Goal: Information Seeking & Learning: Learn about a topic

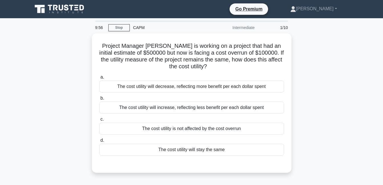
click at [89, 4] on div "Go Premium Sospeter Berling Profile" at bounding box center [191, 9] width 325 height 14
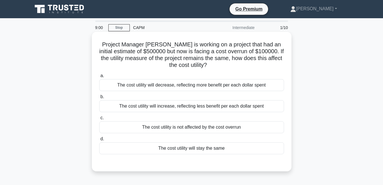
click at [168, 107] on div "The cost utility will increase, reflecting less benefit per each dollar spent" at bounding box center [191, 106] width 185 height 12
click at [99, 99] on input "b. The cost utility will increase, reflecting less benefit per each dollar spent" at bounding box center [99, 97] width 0 height 4
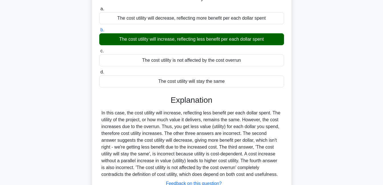
scroll to position [123, 0]
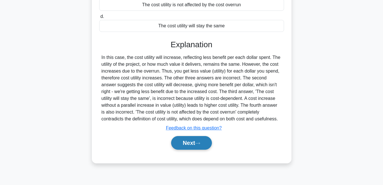
click at [184, 140] on button "Next" at bounding box center [191, 143] width 41 height 14
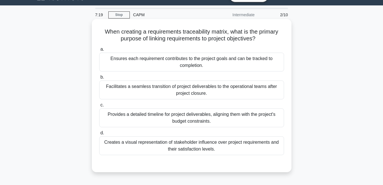
scroll to position [9, 0]
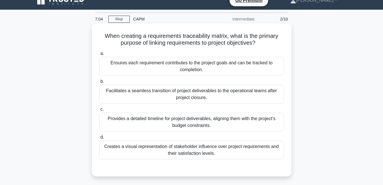
click at [180, 58] on div "Ensures each requirement contributes to the project goals and can be tracked to…" at bounding box center [191, 66] width 185 height 19
click at [99, 56] on input "a. Ensures each requirement contributes to the project goals and can be tracked…" at bounding box center [99, 54] width 0 height 4
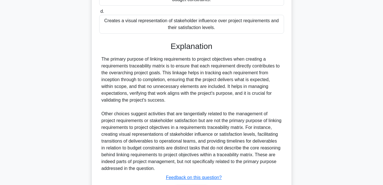
scroll to position [173, 0]
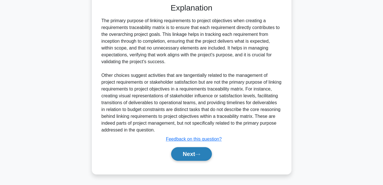
click at [187, 155] on button "Next" at bounding box center [191, 154] width 41 height 14
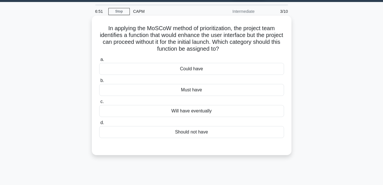
scroll to position [0, 0]
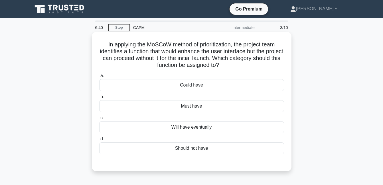
click at [190, 88] on div "Could have" at bounding box center [191, 85] width 185 height 12
click at [99, 78] on input "a. Could have" at bounding box center [99, 76] width 0 height 4
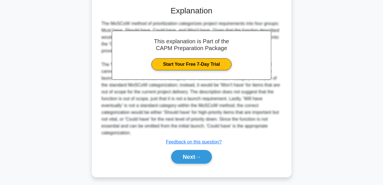
scroll to position [160, 0]
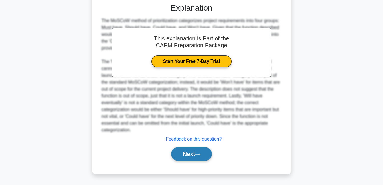
click at [193, 159] on button "Next" at bounding box center [191, 154] width 41 height 14
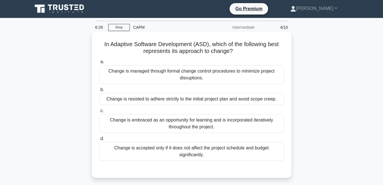
scroll to position [0, 0]
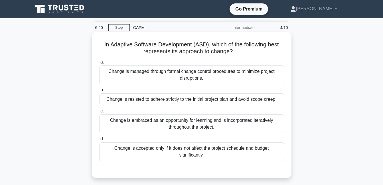
click at [200, 123] on div "Change is embraced as an opportunity for learning and is incorporated iterative…" at bounding box center [191, 124] width 185 height 19
click at [99, 113] on input "c. Change is embraced as an opportunity for learning and is incorporated iterat…" at bounding box center [99, 111] width 0 height 4
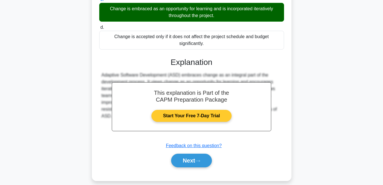
scroll to position [114, 0]
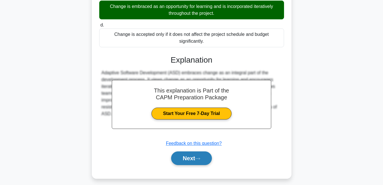
click at [197, 159] on icon at bounding box center [197, 158] width 5 height 3
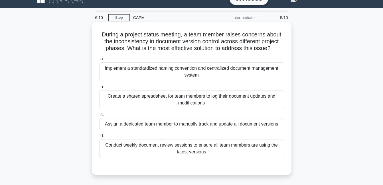
scroll to position [0, 0]
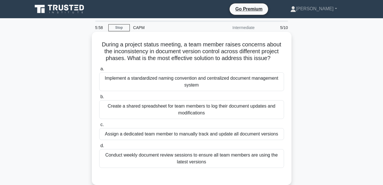
click at [186, 111] on div "Create a shared spreadsheet for team members to log their document updates and …" at bounding box center [191, 109] width 185 height 19
click at [99, 99] on input "b. Create a shared spreadsheet for team members to log their document updates a…" at bounding box center [99, 97] width 0 height 4
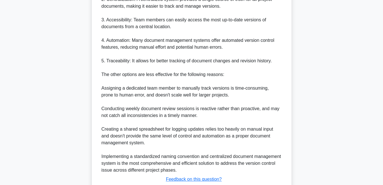
scroll to position [283, 0]
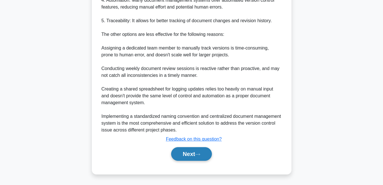
click at [197, 155] on button "Next" at bounding box center [191, 154] width 41 height 14
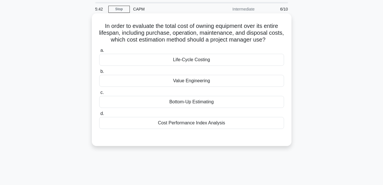
scroll to position [29, 0]
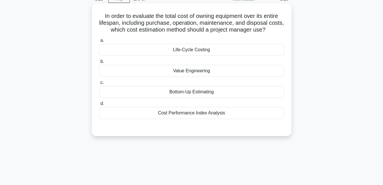
click at [200, 53] on div "Life-Cycle Costing" at bounding box center [191, 50] width 185 height 12
click at [99, 42] on input "a. Life-Cycle Costing" at bounding box center [99, 41] width 0 height 4
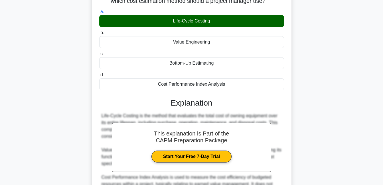
scroll to position [146, 0]
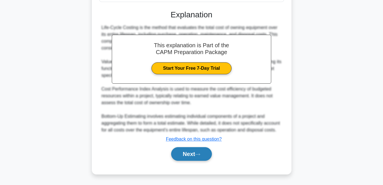
click at [204, 150] on button "Next" at bounding box center [191, 154] width 41 height 14
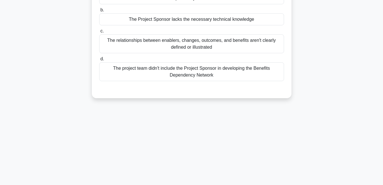
scroll to position [9, 0]
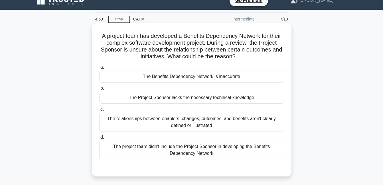
click at [202, 125] on div "The relationships between enablers, changes, outcomes, and benefits aren't clea…" at bounding box center [191, 122] width 185 height 19
click at [99, 111] on input "c. The relationships between enablers, changes, outcomes, and benefits aren't c…" at bounding box center [99, 110] width 0 height 4
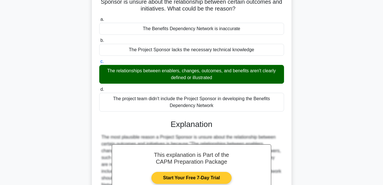
scroll to position [125, 0]
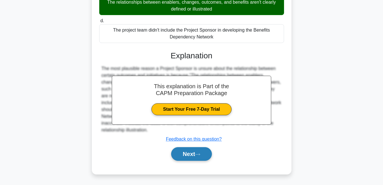
click at [204, 152] on button "Next" at bounding box center [191, 154] width 41 height 14
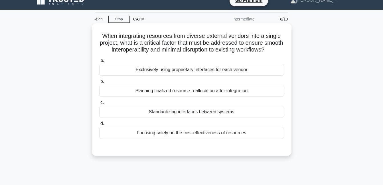
scroll to position [0, 0]
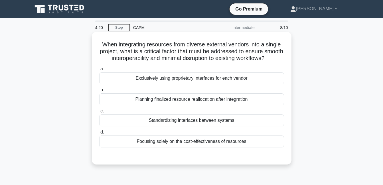
click at [193, 127] on div "Standardizing interfaces between systems" at bounding box center [191, 121] width 185 height 12
click at [99, 113] on input "c. Standardizing interfaces between systems" at bounding box center [99, 111] width 0 height 4
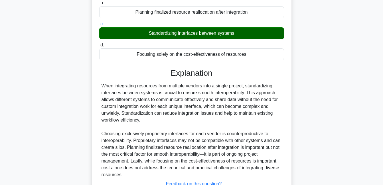
scroll to position [114, 0]
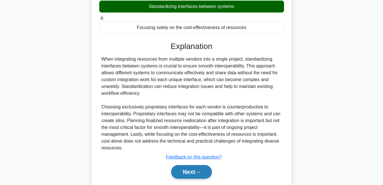
click at [198, 179] on button "Next" at bounding box center [191, 172] width 41 height 14
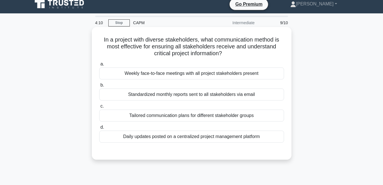
scroll to position [0, 0]
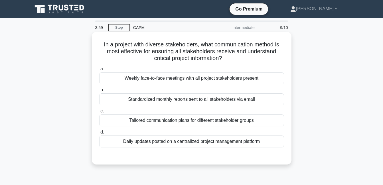
drag, startPoint x: 181, startPoint y: 116, endPoint x: 174, endPoint y: 120, distance: 8.7
click at [174, 120] on div "Tailored communication plans for different stakeholder groups" at bounding box center [191, 121] width 185 height 12
click at [99, 113] on input "c. Tailored communication plans for different stakeholder groups" at bounding box center [99, 111] width 0 height 4
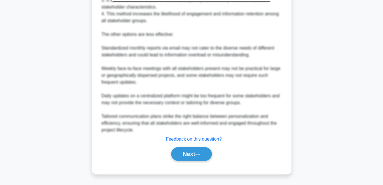
scroll to position [228, 0]
click at [190, 154] on button "Next" at bounding box center [191, 154] width 41 height 14
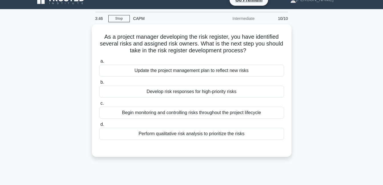
scroll to position [9, 0]
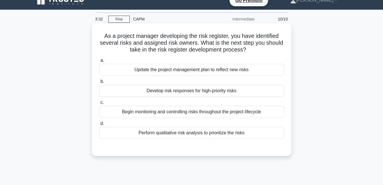
click at [182, 135] on div "Perform qualitative risk analysis to prioritize the risks" at bounding box center [191, 133] width 185 height 12
click at [99, 126] on input "d. Perform qualitative risk analysis to prioritize the risks" at bounding box center [99, 124] width 0 height 4
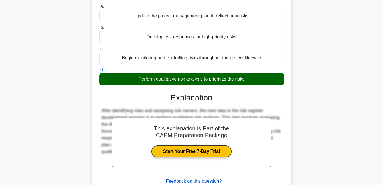
scroll to position [123, 0]
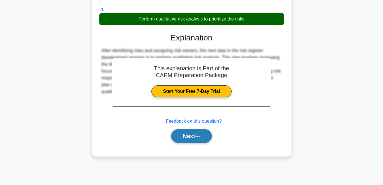
click at [198, 138] on icon at bounding box center [197, 136] width 5 height 3
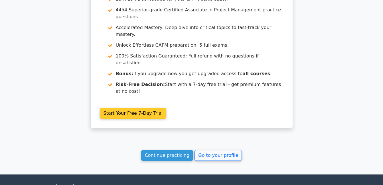
scroll to position [1031, 0]
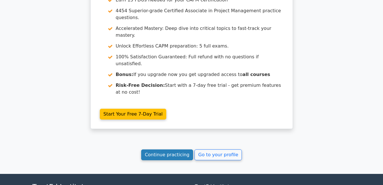
click at [176, 150] on link "Continue practicing" at bounding box center [167, 155] width 52 height 11
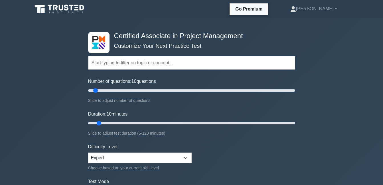
click at [136, 60] on input "text" at bounding box center [191, 63] width 207 height 14
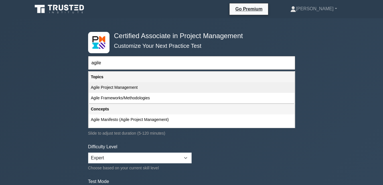
click at [142, 88] on div "Agile Project Management" at bounding box center [192, 87] width 206 height 11
type input "Agile Project Management"
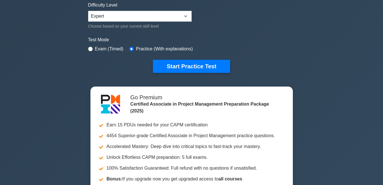
scroll to position [143, 0]
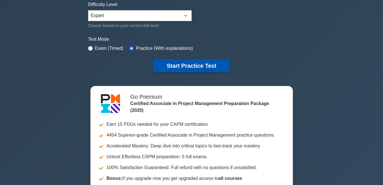
click at [181, 68] on button "Start Practice Test" at bounding box center [191, 65] width 77 height 13
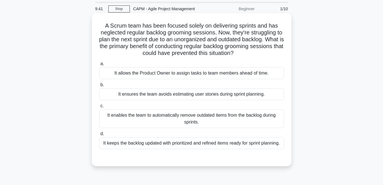
scroll to position [29, 0]
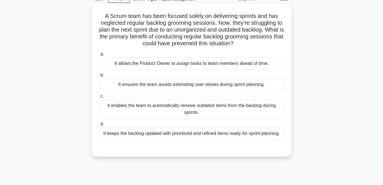
click at [192, 134] on div "It keeps the backlog updated with prioritized and refined items ready for sprin…" at bounding box center [191, 134] width 185 height 12
click at [99, 126] on input "d. It keeps the backlog updated with prioritized and refined items ready for sp…" at bounding box center [99, 125] width 0 height 4
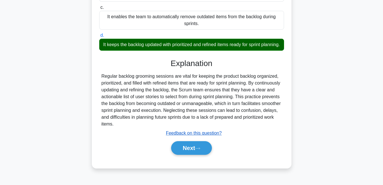
scroll to position [123, 0]
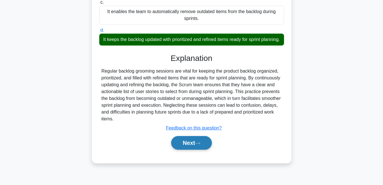
click at [190, 150] on button "Next" at bounding box center [191, 143] width 41 height 14
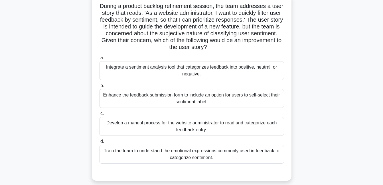
scroll to position [29, 0]
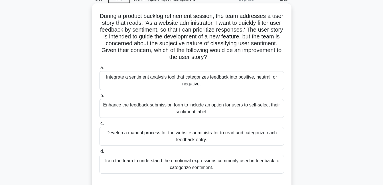
click at [160, 111] on div "Enhance the feedback submission form to include an option for users to self-sel…" at bounding box center [191, 108] width 185 height 19
click at [99, 98] on input "b. Enhance the feedback submission form to include an option for users to self-…" at bounding box center [99, 96] width 0 height 4
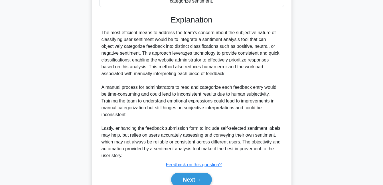
scroll to position [222, 0]
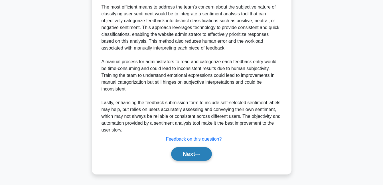
click at [203, 156] on button "Next" at bounding box center [191, 154] width 41 height 14
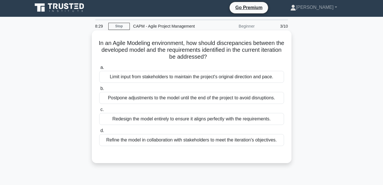
scroll to position [0, 0]
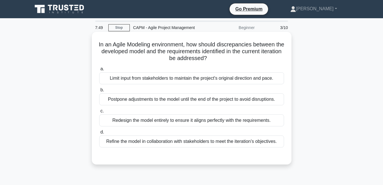
click at [134, 144] on div "Refine the model in collaboration with stakeholders to meet the iteration's obj…" at bounding box center [191, 142] width 185 height 12
click at [99, 134] on input "d. Refine the model in collaboration with stakeholders to meet the iteration's …" at bounding box center [99, 133] width 0 height 4
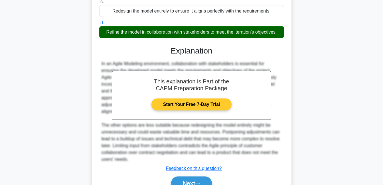
scroll to position [114, 0]
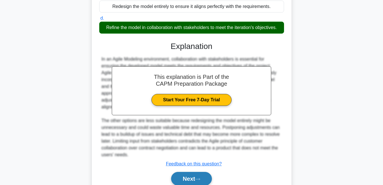
click at [197, 178] on button "Next" at bounding box center [191, 179] width 41 height 14
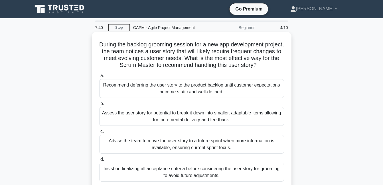
scroll to position [29, 0]
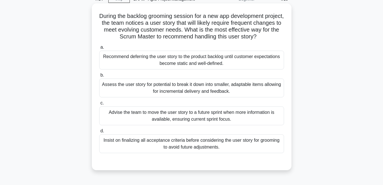
click at [198, 89] on div "Assess the user story for potential to break it down into smaller, adaptable it…" at bounding box center [191, 88] width 185 height 19
click at [99, 77] on input "b. Assess the user story for potential to break it down into smaller, adaptable…" at bounding box center [99, 76] width 0 height 4
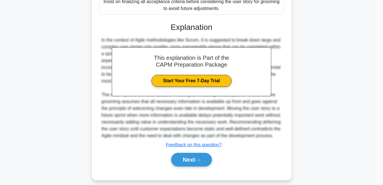
scroll to position [180, 0]
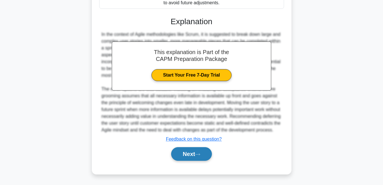
click at [182, 156] on button "Next" at bounding box center [191, 154] width 41 height 14
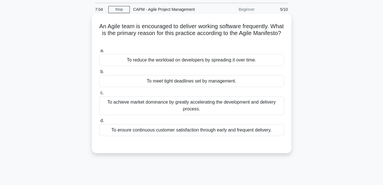
scroll to position [9, 0]
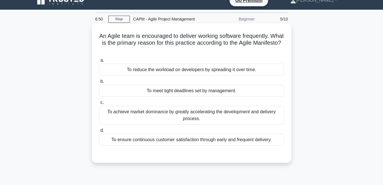
click at [207, 115] on div "To achieve market dominance by greatly accelerating the development and deliver…" at bounding box center [191, 115] width 185 height 19
click at [99, 105] on input "c. To achieve market dominance by greatly accelerating the development and deli…" at bounding box center [99, 103] width 0 height 4
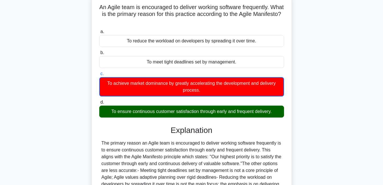
scroll to position [123, 0]
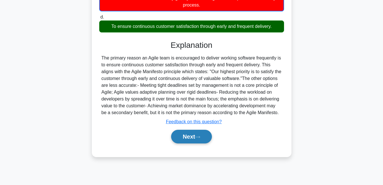
click at [178, 144] on button "Next" at bounding box center [191, 137] width 41 height 14
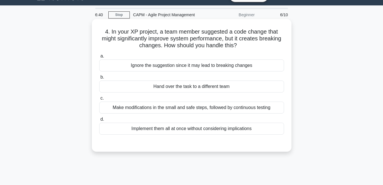
scroll to position [0, 0]
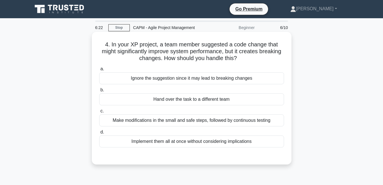
click at [160, 122] on div "Make modifications in the small and safe steps, followed by continuous testing" at bounding box center [191, 121] width 185 height 12
click at [99, 113] on input "c. Make modifications in the small and safe steps, followed by continuous testi…" at bounding box center [99, 111] width 0 height 4
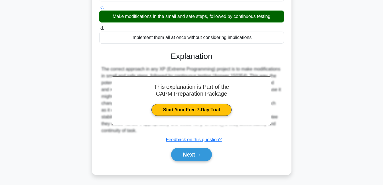
scroll to position [123, 0]
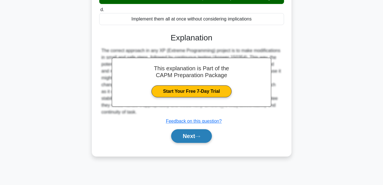
click at [195, 132] on button "Next" at bounding box center [191, 136] width 41 height 14
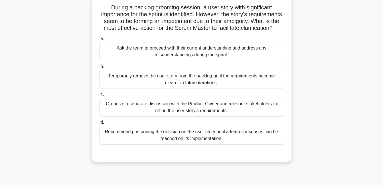
scroll to position [9, 0]
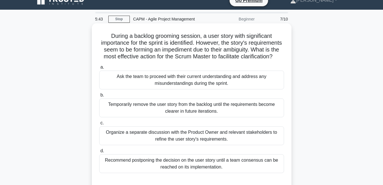
click at [162, 89] on div "Ask the team to proceed with their current understanding and address any misund…" at bounding box center [191, 80] width 185 height 19
click at [99, 69] on input "a. Ask the team to proceed with their current understanding and address any mis…" at bounding box center [99, 68] width 0 height 4
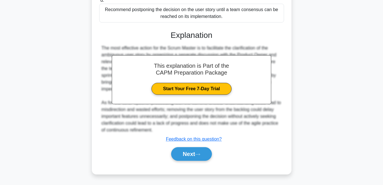
scroll to position [167, 0]
click at [195, 153] on button "Next" at bounding box center [191, 154] width 41 height 14
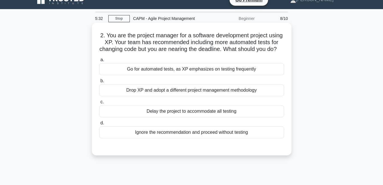
scroll to position [9, 0]
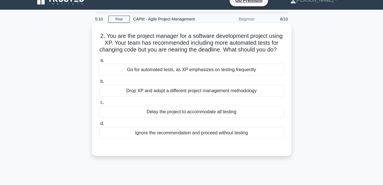
click at [162, 73] on div "Go for automated tests, as XP emphasizes on testing frequently" at bounding box center [191, 70] width 185 height 12
click at [99, 62] on input "a. Go for automated tests, as XP emphasizes on testing frequently" at bounding box center [99, 61] width 0 height 4
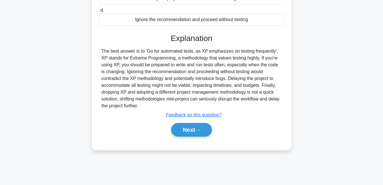
scroll to position [123, 0]
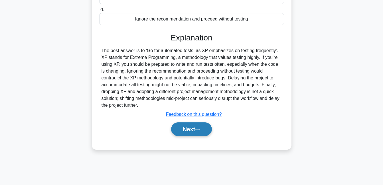
click at [187, 135] on button "Next" at bounding box center [191, 130] width 41 height 14
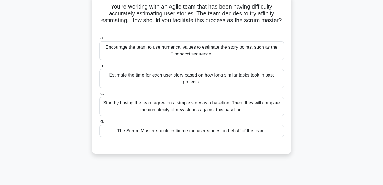
scroll to position [9, 0]
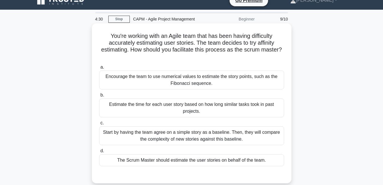
click at [128, 132] on div "Start by having the team agree on a simple story as a baseline. Then, they will…" at bounding box center [191, 136] width 185 height 19
click at [99, 125] on input "c. Start by having the team agree on a simple story as a baseline. Then, they w…" at bounding box center [99, 123] width 0 height 4
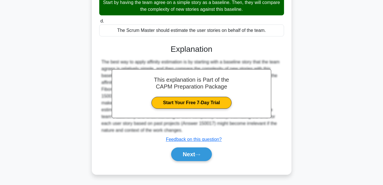
scroll to position [139, 0]
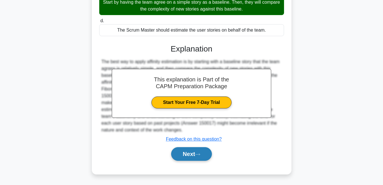
click at [194, 154] on button "Next" at bounding box center [191, 154] width 41 height 14
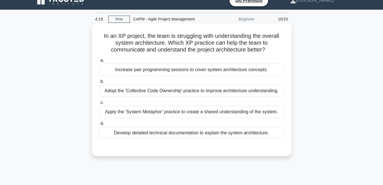
scroll to position [0, 0]
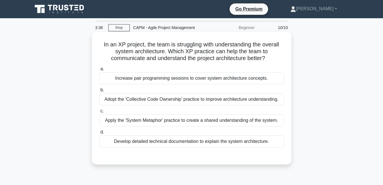
click at [190, 80] on div "Increase pair programming sessions to cover system architecture concepts." at bounding box center [191, 78] width 185 height 12
click at [99, 71] on input "a. Increase pair programming sessions to cover system architecture concepts." at bounding box center [99, 69] width 0 height 4
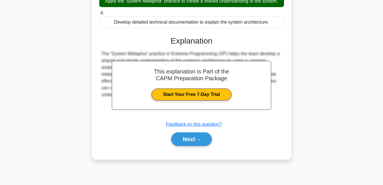
scroll to position [123, 0]
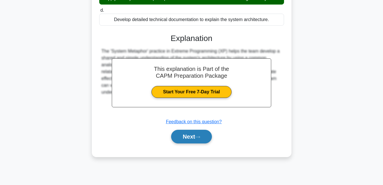
click at [194, 139] on button "Next" at bounding box center [191, 137] width 41 height 14
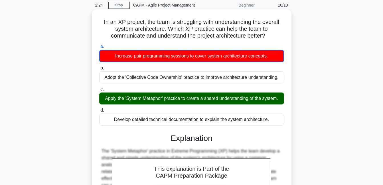
scroll to position [9, 0]
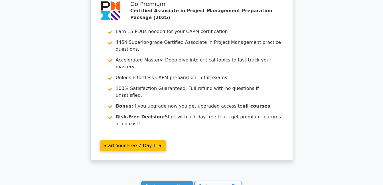
scroll to position [958, 0]
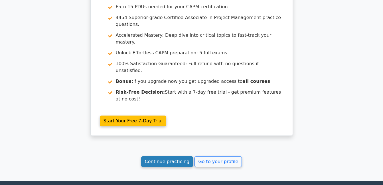
click at [181, 156] on link "Continue practicing" at bounding box center [167, 161] width 52 height 11
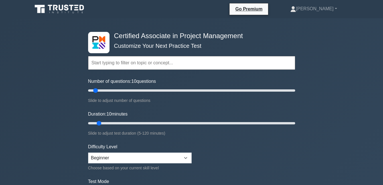
click at [191, 63] on input "text" at bounding box center [191, 63] width 207 height 14
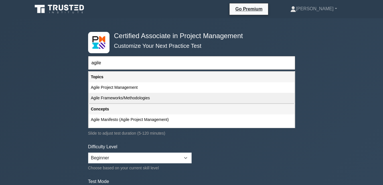
click at [131, 95] on div "Agile Frameworks/Methodologies" at bounding box center [192, 98] width 206 height 11
type input "Agile Frameworks/Methodologies"
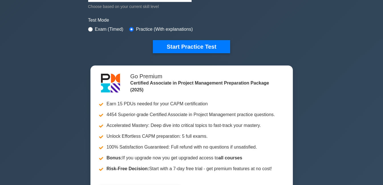
scroll to position [171, 0]
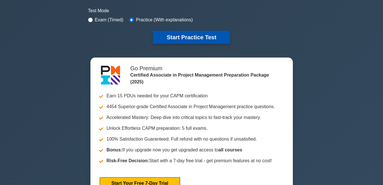
click at [202, 38] on button "Start Practice Test" at bounding box center [191, 37] width 77 height 13
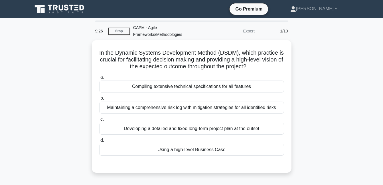
click at [63, 139] on div "In the Dynamic Systems Development Method (DSDM), which practice is crucial for…" at bounding box center [191, 110] width 325 height 140
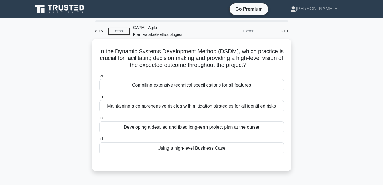
click at [188, 127] on div "Developing a detailed and fixed long-term project plan at the outset" at bounding box center [191, 127] width 185 height 12
click at [99, 120] on input "c. Developing a detailed and fixed long-term project plan at the outset" at bounding box center [99, 118] width 0 height 4
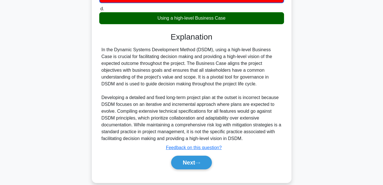
scroll to position [140, 0]
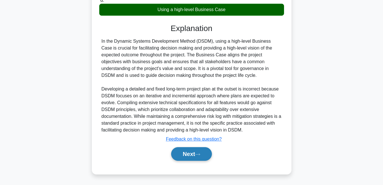
click at [207, 153] on button "Next" at bounding box center [191, 154] width 41 height 14
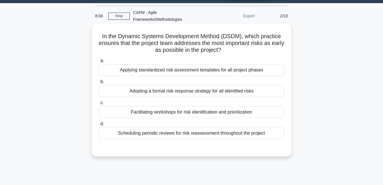
scroll to position [9, 0]
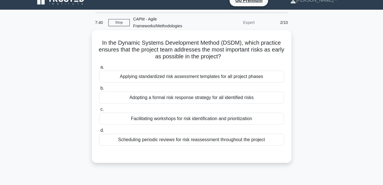
click at [174, 100] on div "Adopting a formal risk response strategy for all identified risks" at bounding box center [191, 98] width 185 height 12
click at [99, 90] on input "b. Adopting a formal risk response strategy for all identified risks" at bounding box center [99, 89] width 0 height 4
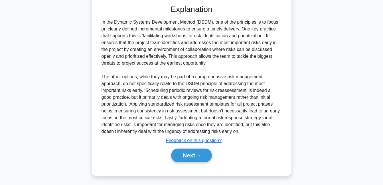
scroll to position [160, 0]
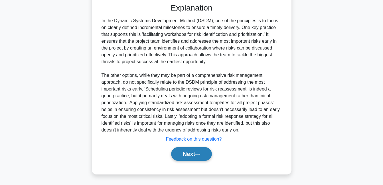
click at [192, 152] on button "Next" at bounding box center [191, 154] width 41 height 14
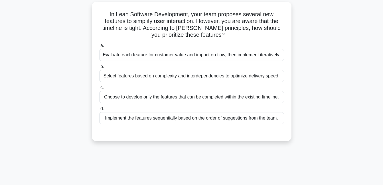
scroll to position [9, 0]
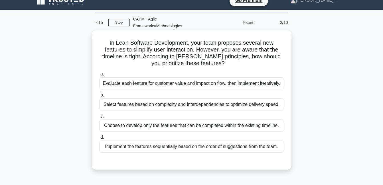
click at [209, 82] on div "Evaluate each feature for customer value and impact on flow, then implement ite…" at bounding box center [191, 84] width 185 height 12
click at [99, 76] on input "a. Evaluate each feature for customer value and impact on flow, then implement …" at bounding box center [99, 74] width 0 height 4
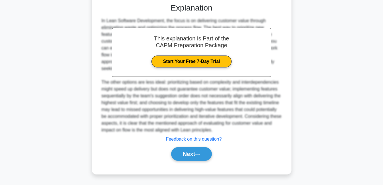
scroll to position [173, 0]
click at [198, 154] on icon at bounding box center [197, 154] width 5 height 3
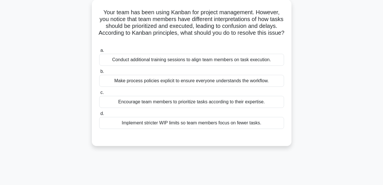
scroll to position [31, 0]
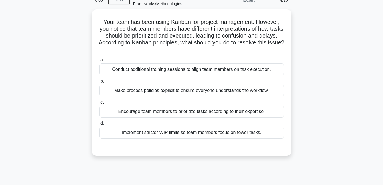
drag, startPoint x: 82, startPoint y: 101, endPoint x: -1, endPoint y: 198, distance: 127.6
drag, startPoint x: 316, startPoint y: 86, endPoint x: 311, endPoint y: 30, distance: 55.3
click at [311, 31] on div "Your team has been using Kanban for project management. However, you notice tha…" at bounding box center [191, 85] width 325 height 153
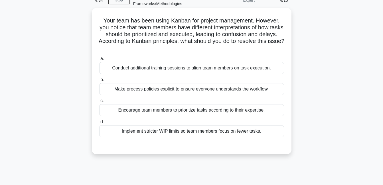
click at [231, 88] on div "Make process policies explicit to ensure everyone understands the workflow." at bounding box center [191, 89] width 185 height 12
click at [99, 82] on input "b. Make process policies explicit to ensure everyone understands the workflow." at bounding box center [99, 80] width 0 height 4
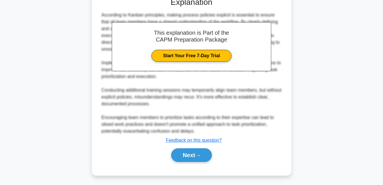
scroll to position [180, 0]
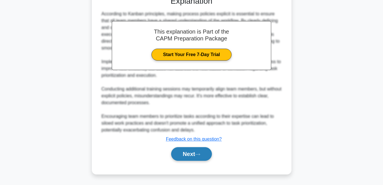
click at [196, 150] on button "Next" at bounding box center [191, 154] width 41 height 14
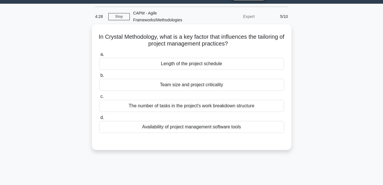
scroll to position [9, 0]
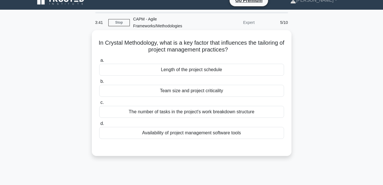
click at [200, 91] on div "Team size and project criticality" at bounding box center [191, 91] width 185 height 12
click at [99, 84] on input "b. Team size and project criticality" at bounding box center [99, 82] width 0 height 4
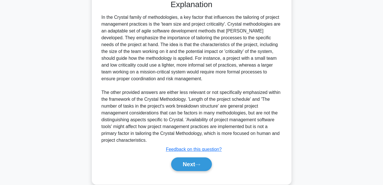
scroll to position [166, 0]
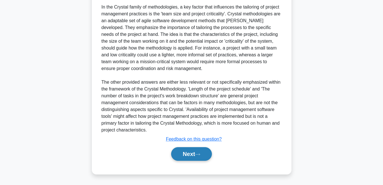
click at [199, 153] on button "Next" at bounding box center [191, 154] width 41 height 14
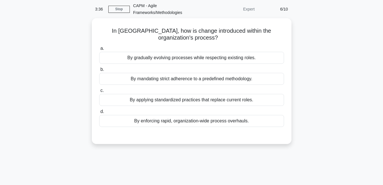
scroll to position [9, 0]
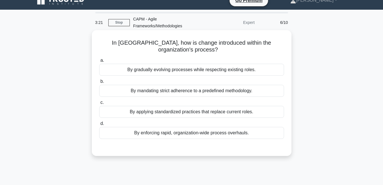
click at [212, 70] on div "By gradually evolving processes while respecting existing roles." at bounding box center [191, 70] width 185 height 12
click at [99, 62] on input "a. By gradually evolving processes while respecting existing roles." at bounding box center [99, 61] width 0 height 4
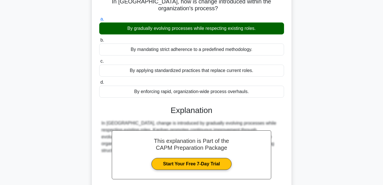
scroll to position [123, 0]
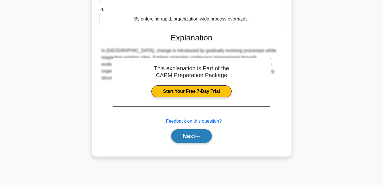
click at [207, 136] on button "Next" at bounding box center [191, 136] width 41 height 14
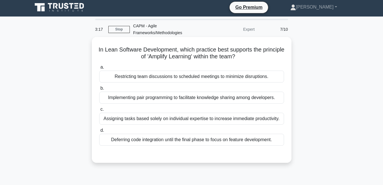
scroll to position [0, 0]
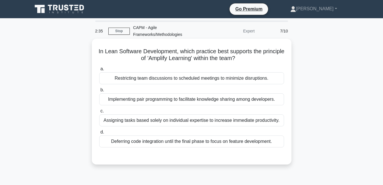
click at [208, 99] on div "Implementing pair programming to facilitate knowledge sharing among developers." at bounding box center [191, 99] width 185 height 12
click at [99, 92] on input "b. Implementing pair programming to facilitate knowledge sharing among develope…" at bounding box center [99, 90] width 0 height 4
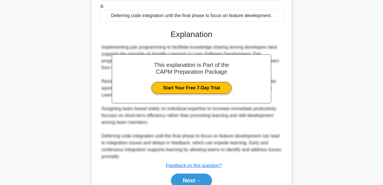
scroll to position [153, 0]
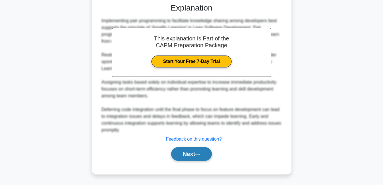
click at [190, 159] on button "Next" at bounding box center [191, 154] width 41 height 14
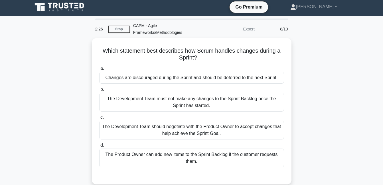
scroll to position [0, 0]
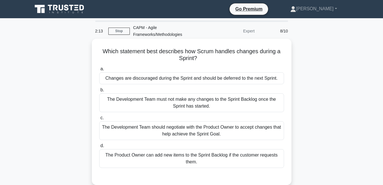
click at [215, 133] on div "The Development Team should negotiate with the Product Owner to accept changes …" at bounding box center [191, 130] width 185 height 19
click at [99, 120] on input "c. The Development Team should negotiate with the Product Owner to accept chang…" at bounding box center [99, 118] width 0 height 4
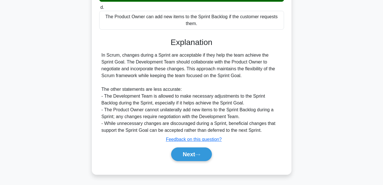
scroll to position [139, 0]
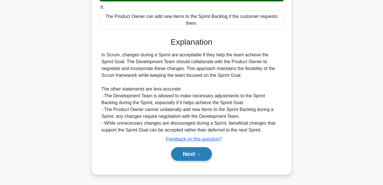
click at [197, 153] on button "Next" at bounding box center [191, 154] width 41 height 14
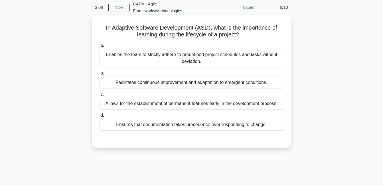
scroll to position [9, 0]
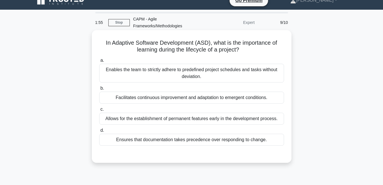
click at [145, 75] on div "Enables the team to strictly adhere to predefined project schedules and tasks w…" at bounding box center [191, 73] width 185 height 19
click at [99, 62] on input "a. Enables the team to strictly adhere to predefined project schedules and task…" at bounding box center [99, 61] width 0 height 4
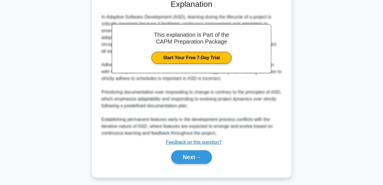
scroll to position [167, 0]
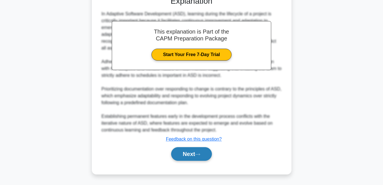
click at [195, 158] on button "Next" at bounding box center [191, 154] width 41 height 14
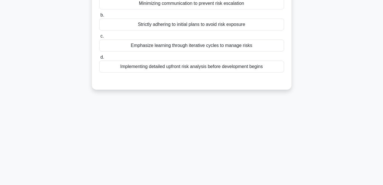
scroll to position [9, 0]
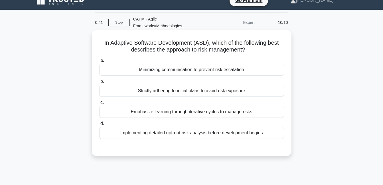
click at [192, 135] on div "Implementing detailed upfront risk analysis before development begins" at bounding box center [191, 133] width 185 height 12
click at [99, 126] on input "d. Implementing detailed upfront risk analysis before development begins" at bounding box center [99, 124] width 0 height 4
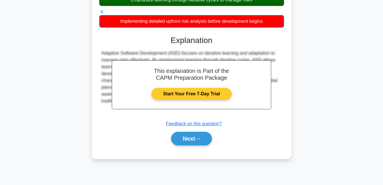
scroll to position [123, 0]
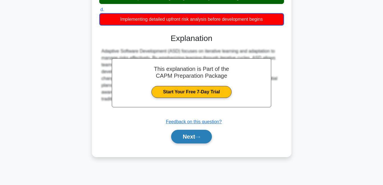
click at [198, 137] on icon at bounding box center [197, 137] width 5 height 3
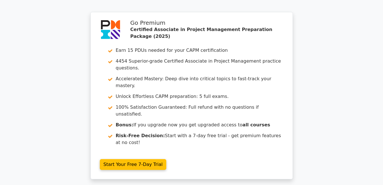
scroll to position [962, 0]
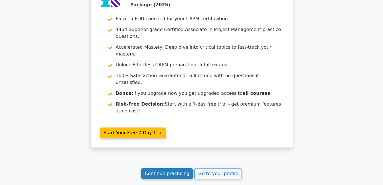
click at [182, 168] on link "Continue practicing" at bounding box center [167, 173] width 52 height 11
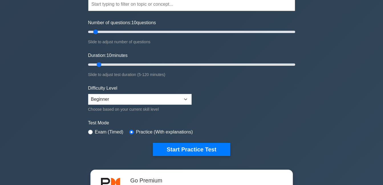
scroll to position [114, 0]
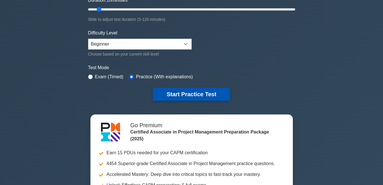
click at [169, 91] on button "Start Practice Test" at bounding box center [191, 94] width 77 height 13
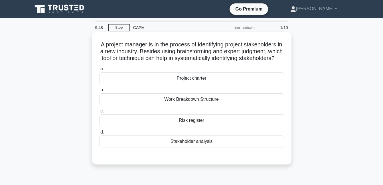
click at [193, 148] on div "Stakeholder analysis" at bounding box center [191, 142] width 185 height 12
click at [99, 134] on input "d. Stakeholder analysis" at bounding box center [99, 133] width 0 height 4
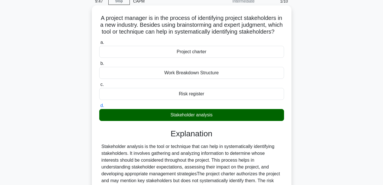
scroll to position [123, 0]
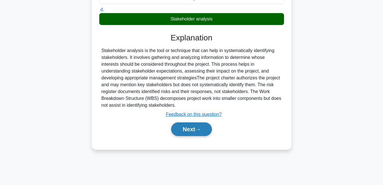
click at [199, 136] on button "Next" at bounding box center [191, 130] width 41 height 14
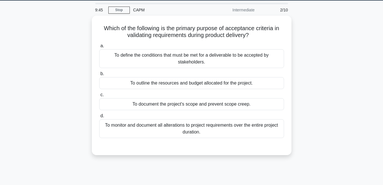
scroll to position [9, 0]
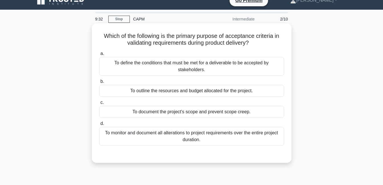
click at [208, 68] on div "To define the conditions that must be met for a deliverable to be accepted by s…" at bounding box center [191, 66] width 185 height 19
click at [99, 56] on input "a. To define the conditions that must be met for a deliverable to be accepted b…" at bounding box center [99, 54] width 0 height 4
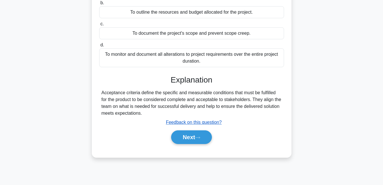
scroll to position [123, 0]
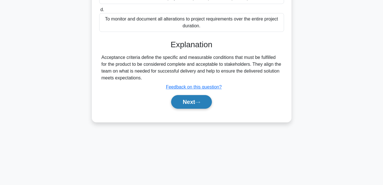
click at [193, 97] on button "Next" at bounding box center [191, 102] width 41 height 14
click at [191, 103] on button "Next" at bounding box center [191, 102] width 41 height 14
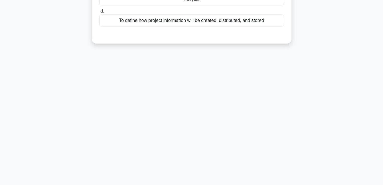
scroll to position [9, 0]
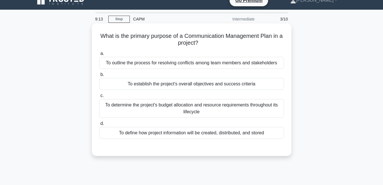
click at [190, 135] on div "To define how project information will be created, distributed, and stored" at bounding box center [191, 133] width 185 height 12
click at [99, 126] on input "d. To define how project information will be created, distributed, and stored" at bounding box center [99, 124] width 0 height 4
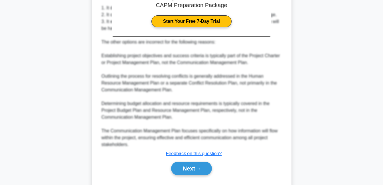
scroll to position [207, 0]
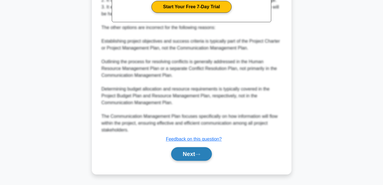
click at [188, 151] on button "Next" at bounding box center [191, 154] width 41 height 14
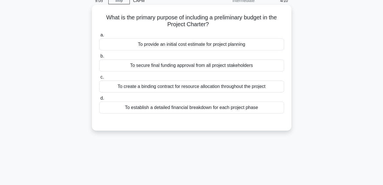
scroll to position [9, 0]
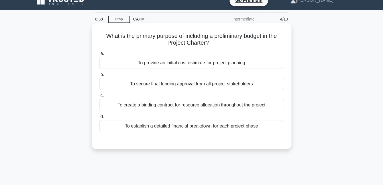
click at [168, 126] on div "To establish a detailed financial breakdown for each project phase" at bounding box center [191, 126] width 185 height 12
click at [99, 119] on input "d. To establish a detailed financial breakdown for each project phase" at bounding box center [99, 117] width 0 height 4
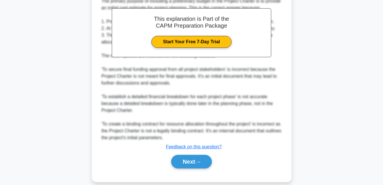
scroll to position [174, 0]
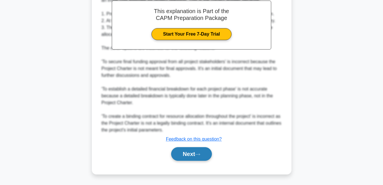
click at [193, 157] on button "Next" at bounding box center [191, 154] width 41 height 14
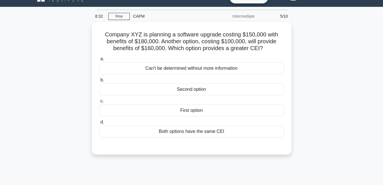
scroll to position [9, 0]
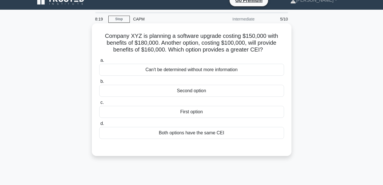
click at [183, 70] on div "Can't be determined without more information" at bounding box center [191, 70] width 185 height 12
click at [99, 62] on input "a. Can't be determined without more information" at bounding box center [99, 61] width 0 height 4
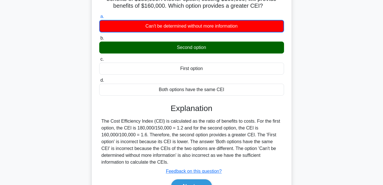
scroll to position [114, 0]
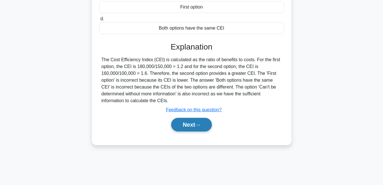
click at [189, 129] on button "Next" at bounding box center [191, 125] width 41 height 14
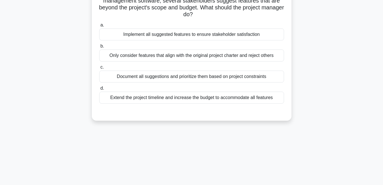
scroll to position [0, 0]
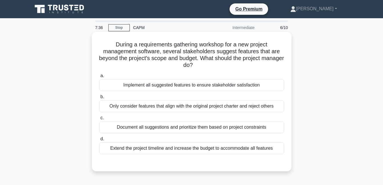
click at [205, 126] on div "Document all suggestions and prioritize them based on project constraints" at bounding box center [191, 127] width 185 height 12
click at [99, 120] on input "c. Document all suggestions and prioritize them based on project constraints" at bounding box center [99, 118] width 0 height 4
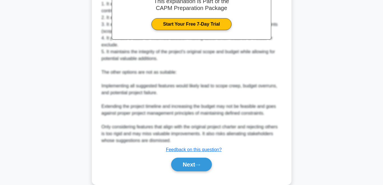
scroll to position [207, 0]
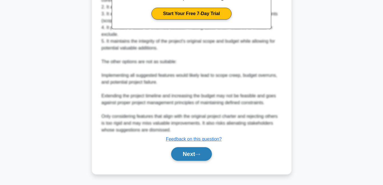
click at [201, 157] on button "Next" at bounding box center [191, 154] width 41 height 14
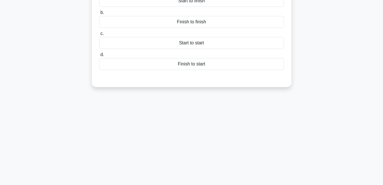
scroll to position [9, 0]
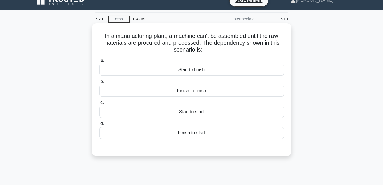
click at [205, 75] on div "Start to finish" at bounding box center [191, 70] width 185 height 12
click at [99, 62] on input "a. Start to finish" at bounding box center [99, 61] width 0 height 4
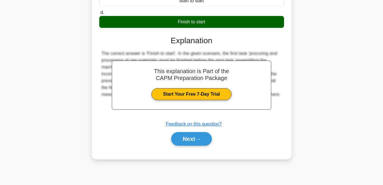
scroll to position [123, 0]
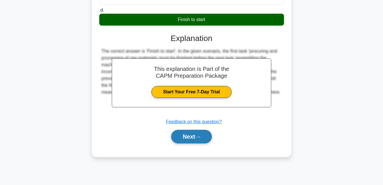
click at [198, 140] on button "Next" at bounding box center [191, 137] width 41 height 14
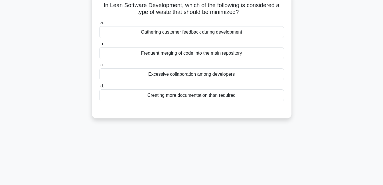
scroll to position [0, 0]
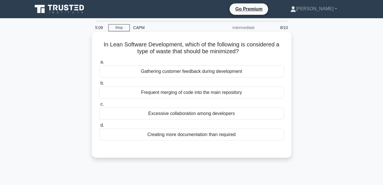
click at [191, 94] on div "Frequent merging of code into the main repository" at bounding box center [191, 93] width 185 height 12
click at [99, 85] on input "b. Frequent merging of code into the main repository" at bounding box center [99, 84] width 0 height 4
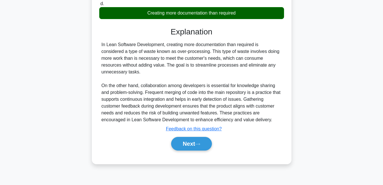
scroll to position [123, 0]
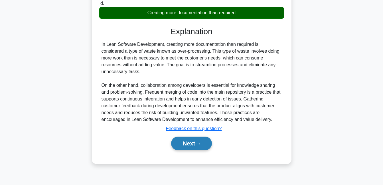
click at [192, 144] on button "Next" at bounding box center [191, 144] width 41 height 14
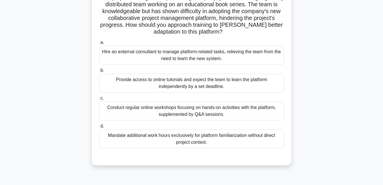
scroll to position [57, 0]
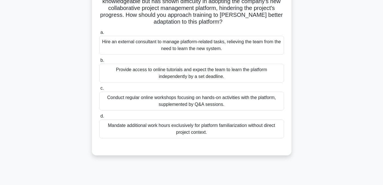
click at [182, 97] on div "Conduct regular online workshops focusing on hands-on activities with the platf…" at bounding box center [191, 101] width 185 height 19
click at [99, 90] on input "c. Conduct regular online workshops focusing on hands-on activities with the pl…" at bounding box center [99, 89] width 0 height 4
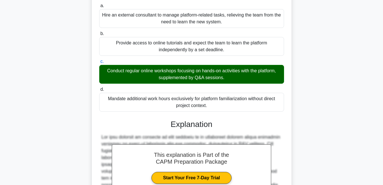
scroll to position [214, 0]
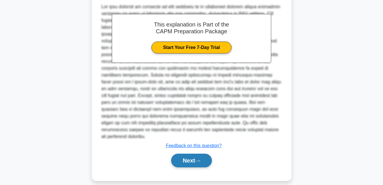
click at [197, 157] on button "Next" at bounding box center [191, 161] width 41 height 14
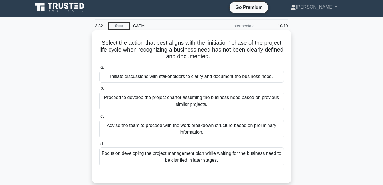
scroll to position [0, 0]
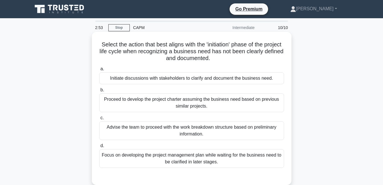
click at [191, 79] on div "Initiate discussions with stakeholders to clarify and document the business nee…" at bounding box center [191, 78] width 185 height 12
click at [99, 71] on input "a. Initiate discussions with stakeholders to clarify and document the business …" at bounding box center [99, 69] width 0 height 4
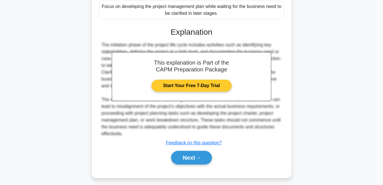
scroll to position [153, 0]
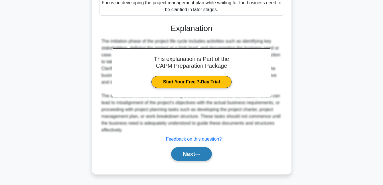
click at [184, 160] on button "Next" at bounding box center [191, 154] width 41 height 14
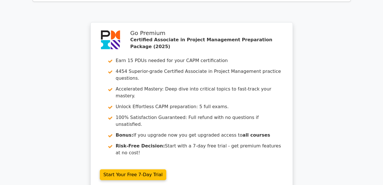
scroll to position [963, 0]
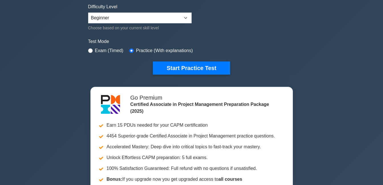
scroll to position [171, 0]
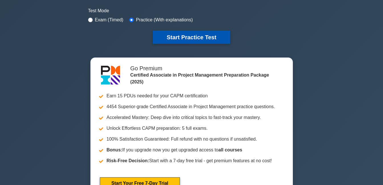
click at [215, 34] on button "Start Practice Test" at bounding box center [191, 37] width 77 height 13
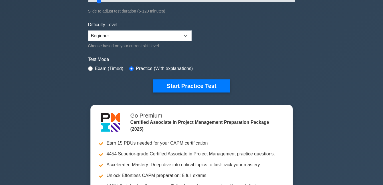
scroll to position [87, 0]
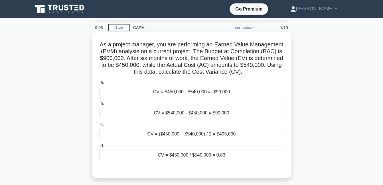
click at [211, 98] on div "CV = $450,000 - $540,000 = -$90,000" at bounding box center [191, 92] width 185 height 12
click at [99, 85] on input "a. CV = $450,000 - $540,000 = -$90,000" at bounding box center [99, 83] width 0 height 4
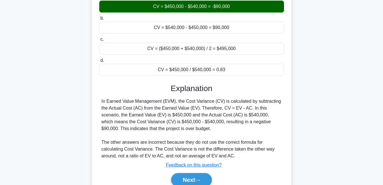
scroll to position [114, 0]
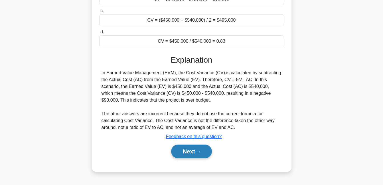
click at [202, 158] on button "Next" at bounding box center [191, 152] width 41 height 14
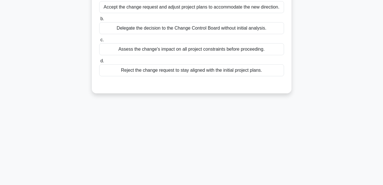
scroll to position [29, 0]
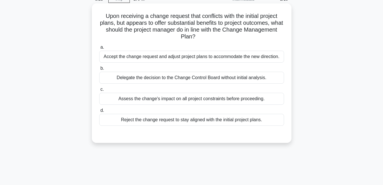
click at [156, 103] on div "Assess the change's impact on all project constraints before proceeding." at bounding box center [191, 99] width 185 height 12
click at [99, 91] on input "c. Assess the change's impact on all project constraints before proceeding." at bounding box center [99, 90] width 0 height 4
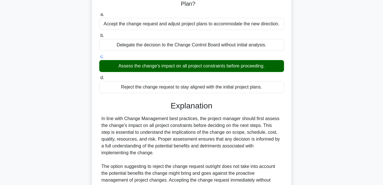
scroll to position [139, 0]
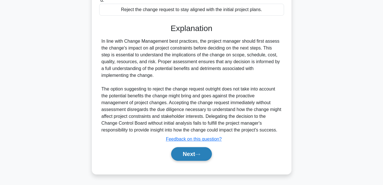
click at [189, 152] on button "Next" at bounding box center [191, 154] width 41 height 14
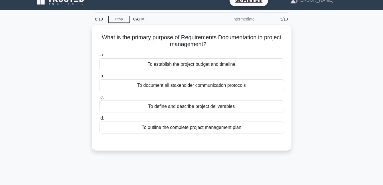
scroll to position [0, 0]
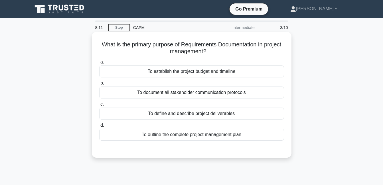
click at [204, 112] on div "To define and describe project deliverables" at bounding box center [191, 114] width 185 height 12
click at [99, 106] on input "c. To define and describe project deliverables" at bounding box center [99, 105] width 0 height 4
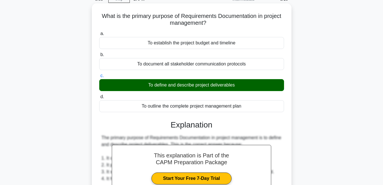
scroll to position [201, 0]
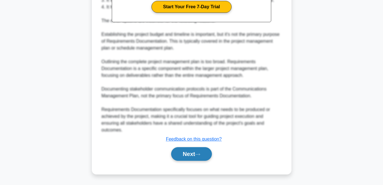
click at [187, 159] on button "Next" at bounding box center [191, 154] width 41 height 14
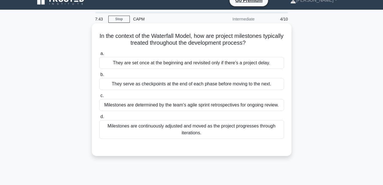
scroll to position [0, 0]
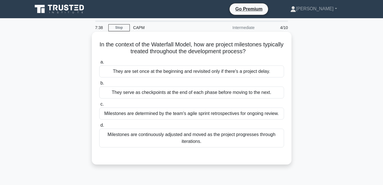
click at [195, 76] on div "They are set once at the beginning and revisited only if there's a project dela…" at bounding box center [191, 72] width 185 height 12
click at [99, 64] on input "a. They are set once at the beginning and revisited only if there's a project d…" at bounding box center [99, 62] width 0 height 4
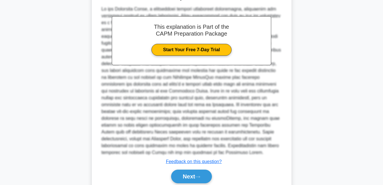
scroll to position [188, 0]
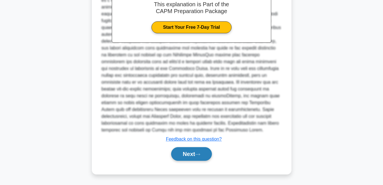
click at [204, 150] on button "Next" at bounding box center [191, 154] width 41 height 14
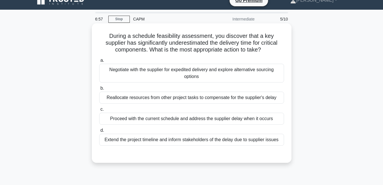
scroll to position [37, 0]
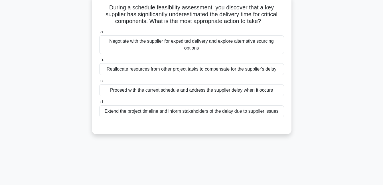
click at [218, 39] on div "Negotiate with the supplier for expedited delivery and explore alternative sour…" at bounding box center [191, 44] width 185 height 19
click at [99, 34] on input "a. Negotiate with the supplier for expedited delivery and explore alternative s…" at bounding box center [99, 32] width 0 height 4
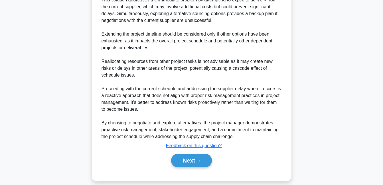
scroll to position [214, 0]
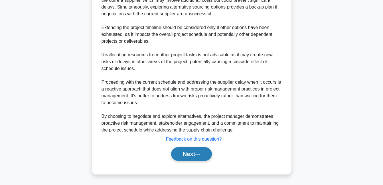
click at [193, 159] on button "Next" at bounding box center [191, 154] width 41 height 14
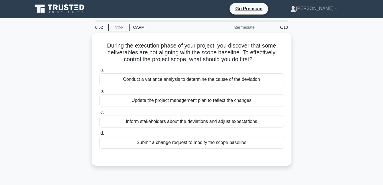
scroll to position [0, 0]
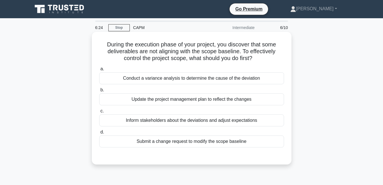
click at [209, 77] on div "Conduct a variance analysis to determine the cause of the deviation" at bounding box center [191, 78] width 185 height 12
click at [99, 71] on input "a. Conduct a variance analysis to determine the cause of the deviation" at bounding box center [99, 69] width 0 height 4
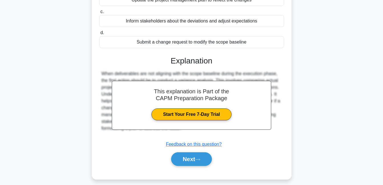
scroll to position [114, 0]
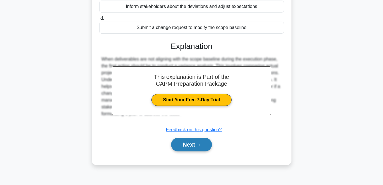
click at [179, 145] on button "Next" at bounding box center [191, 145] width 41 height 14
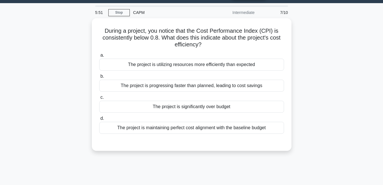
scroll to position [0, 0]
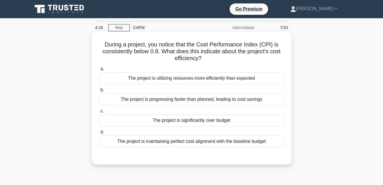
click at [213, 126] on div "The project is significantly over budget" at bounding box center [191, 121] width 185 height 12
click at [99, 113] on input "c. The project is significantly over budget" at bounding box center [99, 111] width 0 height 4
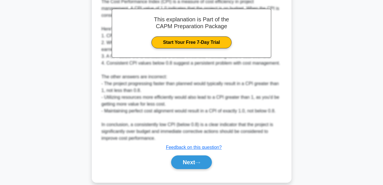
scroll to position [180, 0]
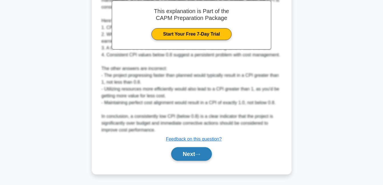
click at [196, 156] on button "Next" at bounding box center [191, 154] width 41 height 14
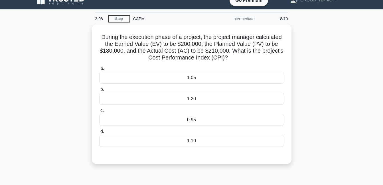
scroll to position [0, 0]
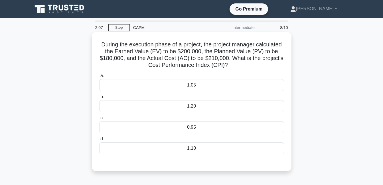
click at [199, 131] on div "0.95" at bounding box center [191, 127] width 185 height 12
click at [99, 120] on input "c. 0.95" at bounding box center [99, 118] width 0 height 4
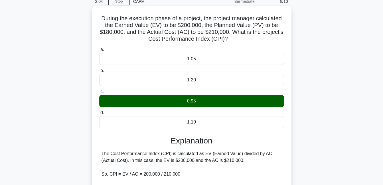
scroll to position [123, 0]
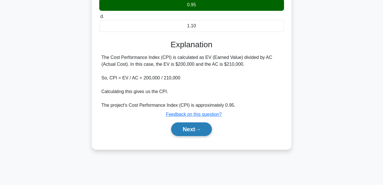
click at [208, 131] on button "Next" at bounding box center [191, 130] width 41 height 14
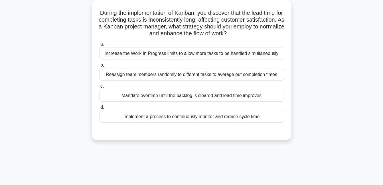
scroll to position [0, 0]
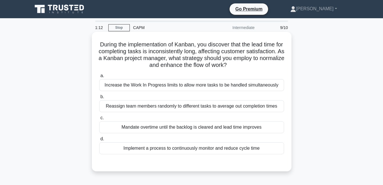
click at [239, 148] on div "Implement a process to continuously monitor and reduce cycle time" at bounding box center [191, 149] width 185 height 12
click at [99, 141] on input "d. Implement a process to continuously monitor and reduce cycle time" at bounding box center [99, 139] width 0 height 4
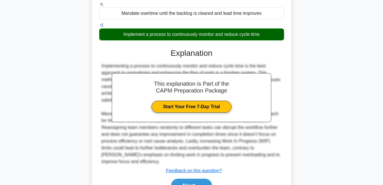
scroll to position [146, 0]
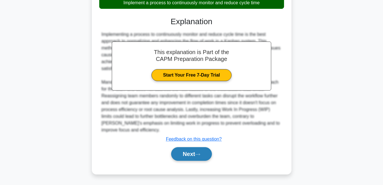
click at [205, 150] on button "Next" at bounding box center [191, 154] width 41 height 14
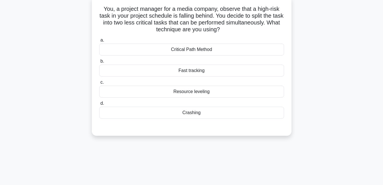
scroll to position [9, 0]
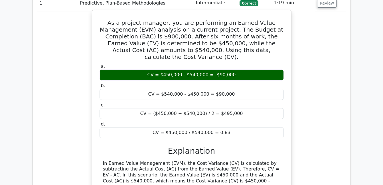
scroll to position [513, 0]
